Goal: Task Accomplishment & Management: Complete application form

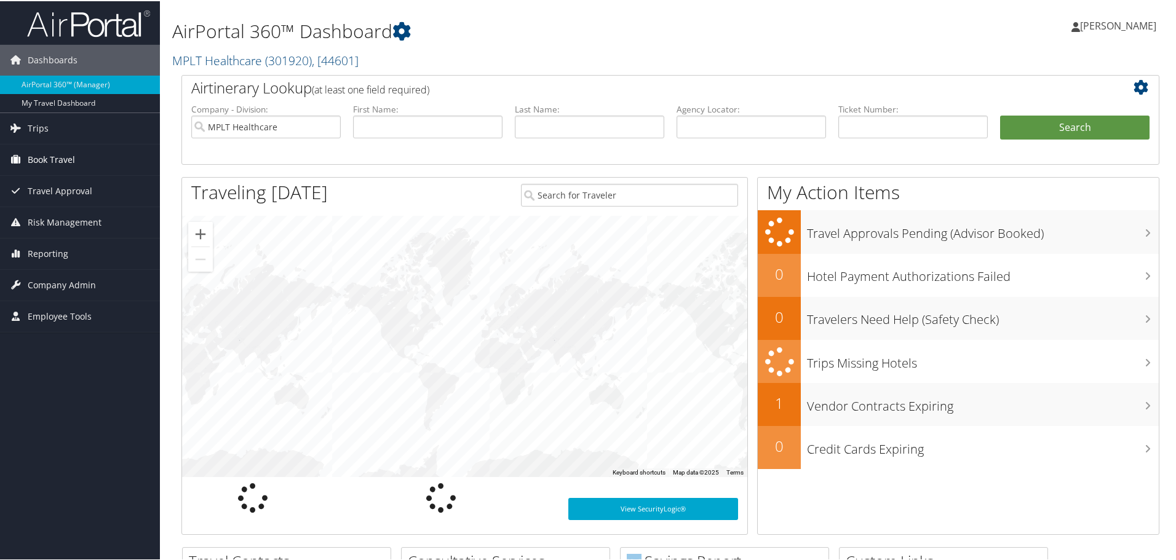
click at [68, 158] on span "Book Travel" at bounding box center [51, 158] width 47 height 31
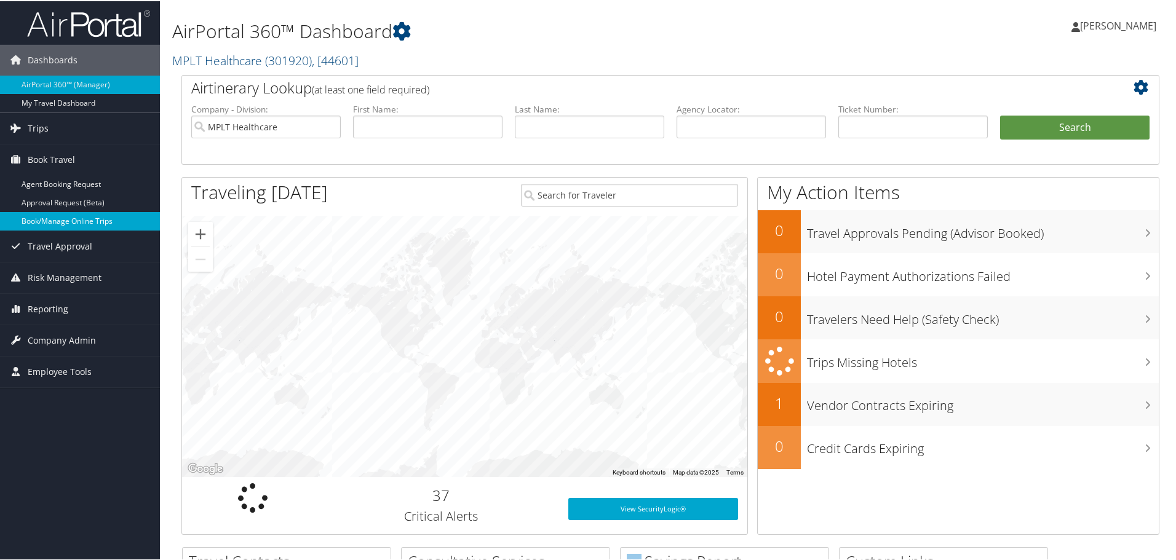
click at [90, 216] on link "Book/Manage Online Trips" at bounding box center [80, 220] width 160 height 18
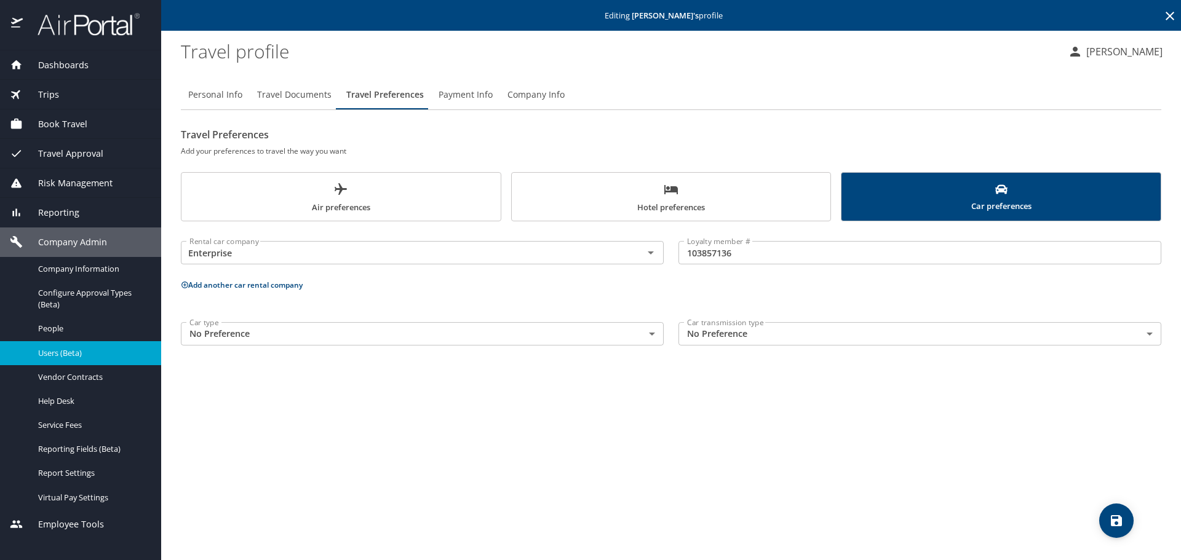
click at [1168, 14] on icon at bounding box center [1169, 16] width 9 height 9
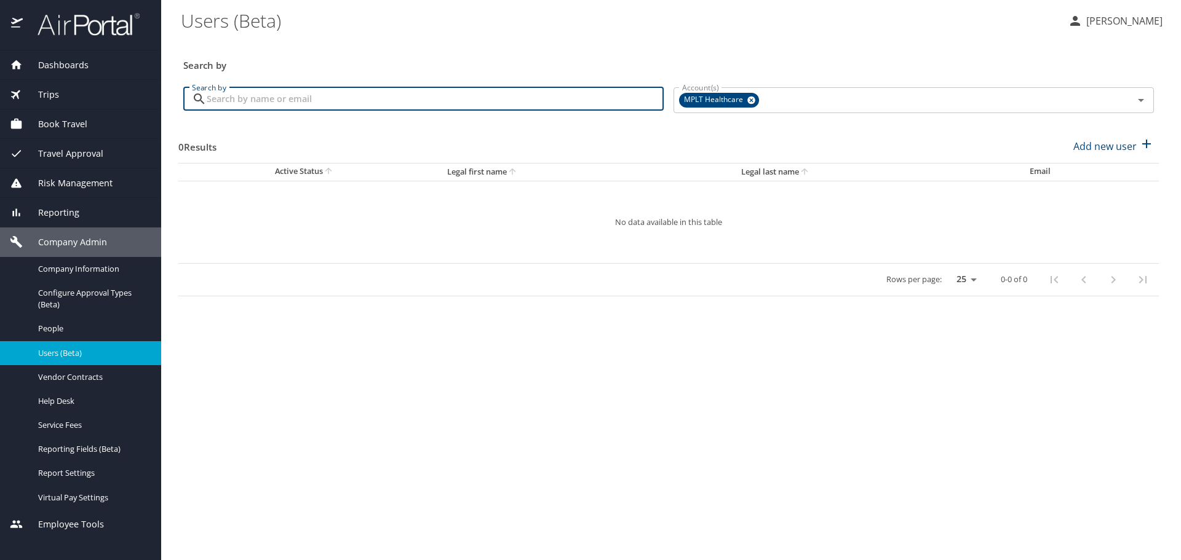
click at [446, 95] on input "Search by" at bounding box center [435, 98] width 457 height 23
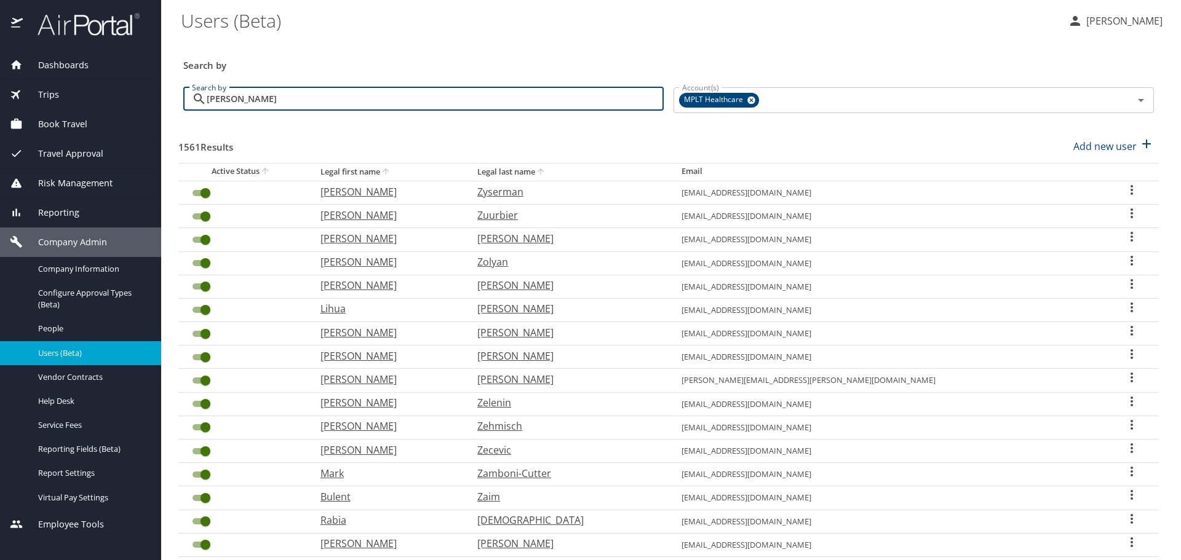
type input "blaise"
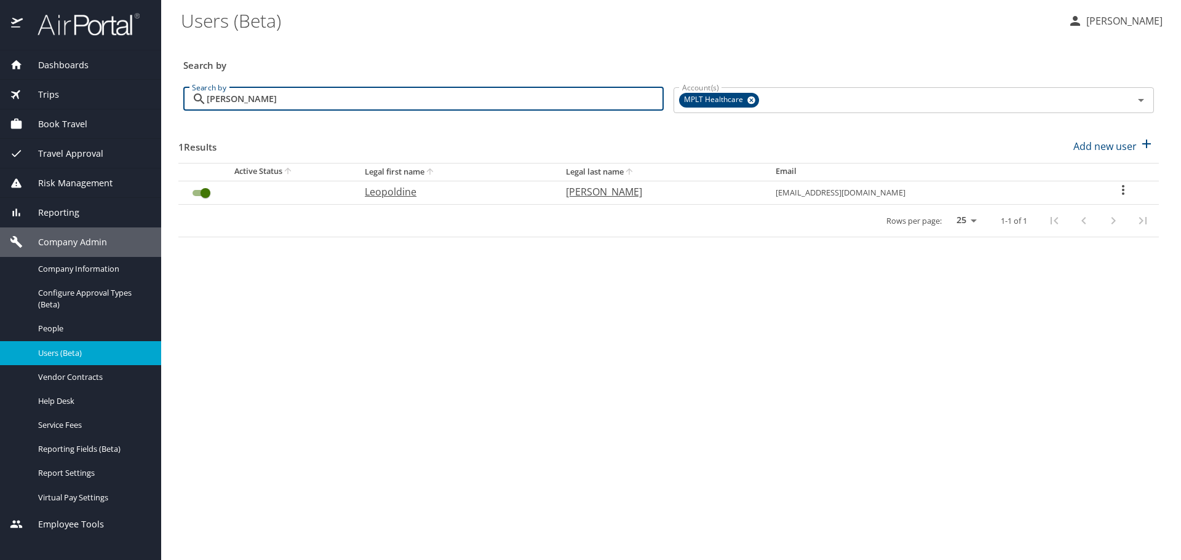
click at [412, 191] on p "Leopoldine" at bounding box center [453, 191] width 176 height 15
select select "US"
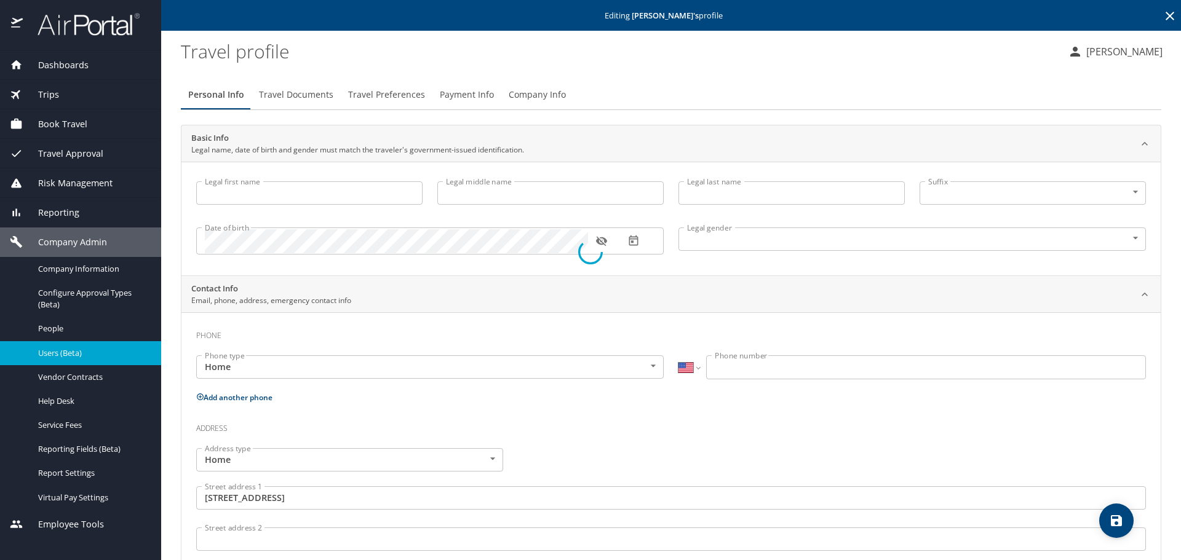
type input "Leopoldine"
type input "Blaise"
type input "Female"
type input "Loubons"
type input "Blaise"
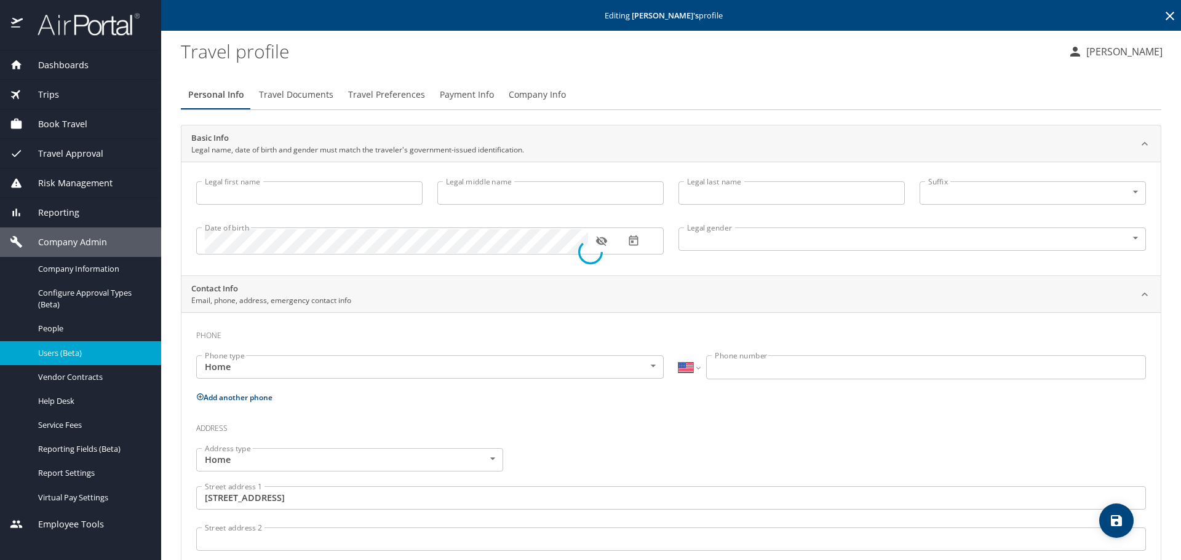
type input "(816) 456-5231"
type input "United States of America"
type input "Missouri"
select select "US"
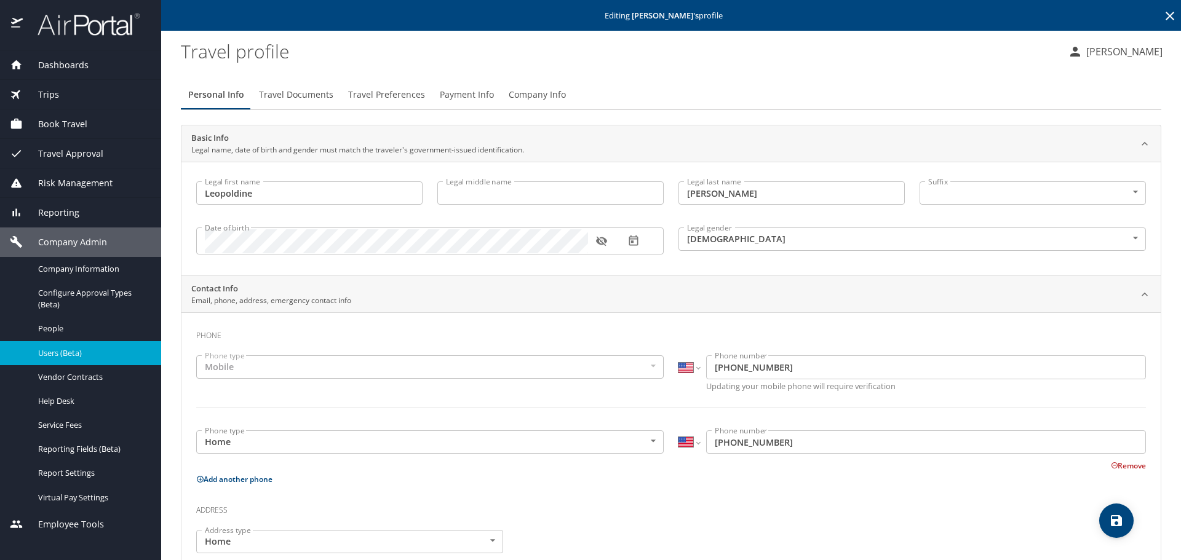
click at [387, 93] on span "Travel Preferences" at bounding box center [386, 94] width 77 height 15
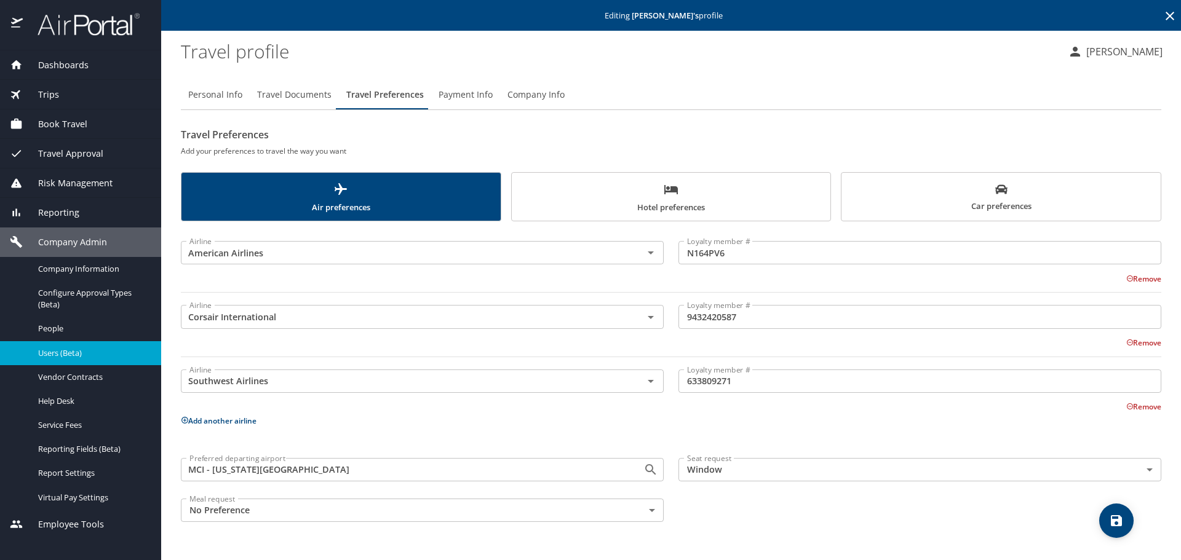
click at [597, 175] on button "Hotel preferences" at bounding box center [671, 196] width 320 height 49
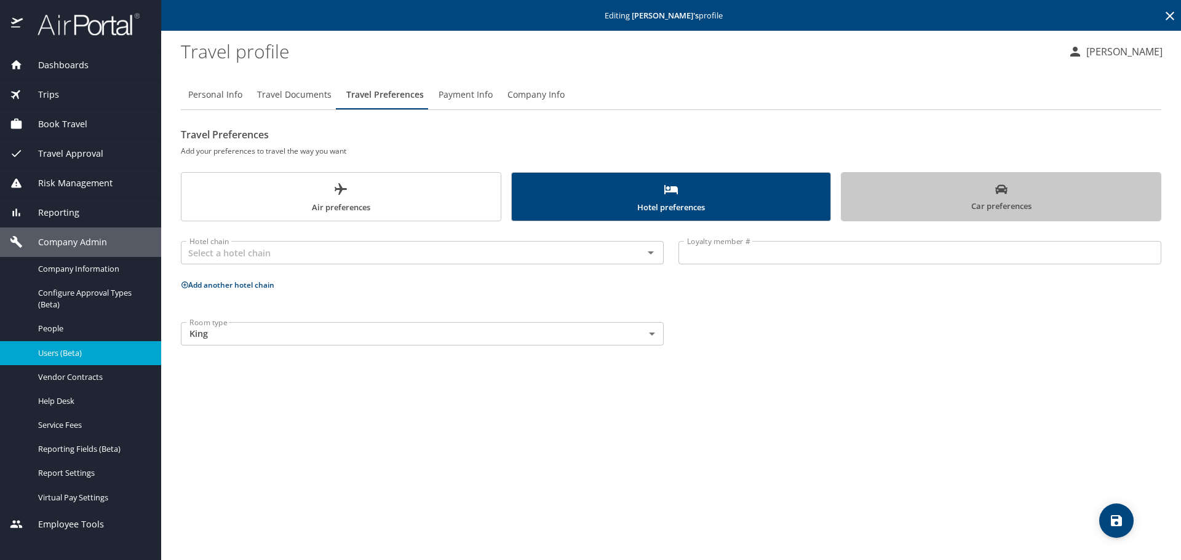
click at [847, 193] on button "Car preferences" at bounding box center [1001, 196] width 320 height 49
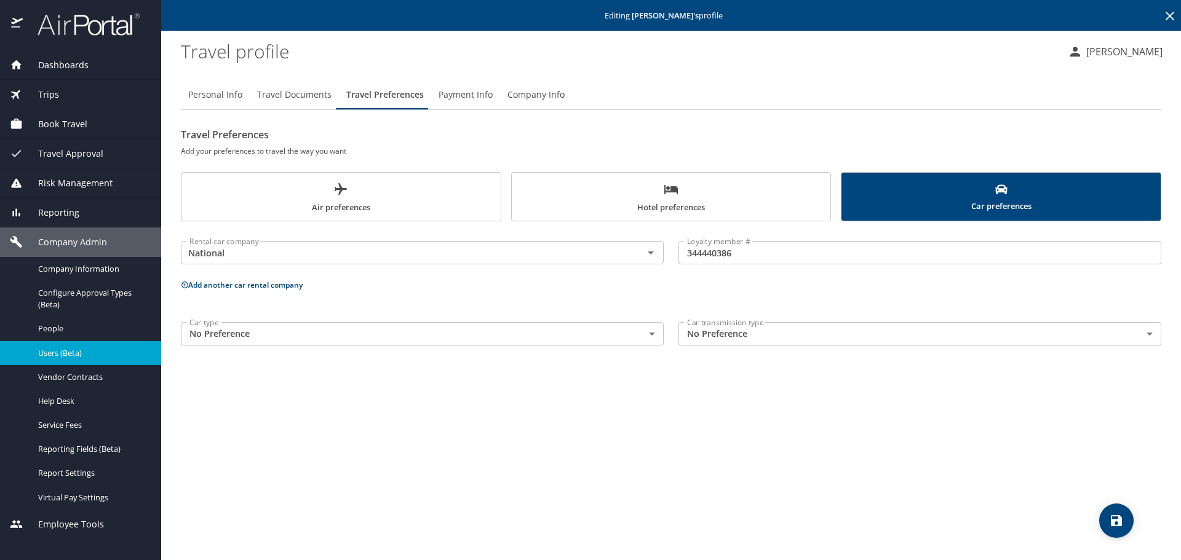
click at [671, 198] on span "Hotel preferences" at bounding box center [671, 198] width 304 height 33
